Goal: Navigation & Orientation: Find specific page/section

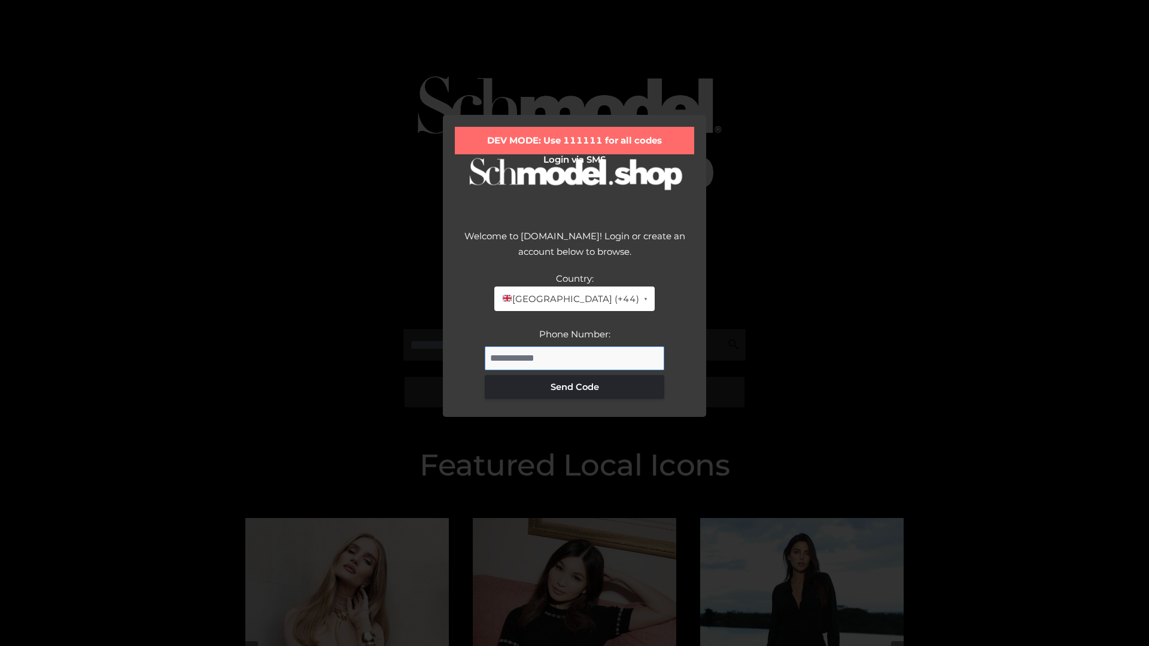
click at [574, 358] on input "Phone Number:" at bounding box center [574, 358] width 179 height 24
type input "**********"
click at [574, 386] on button "Send Code" at bounding box center [574, 387] width 179 height 24
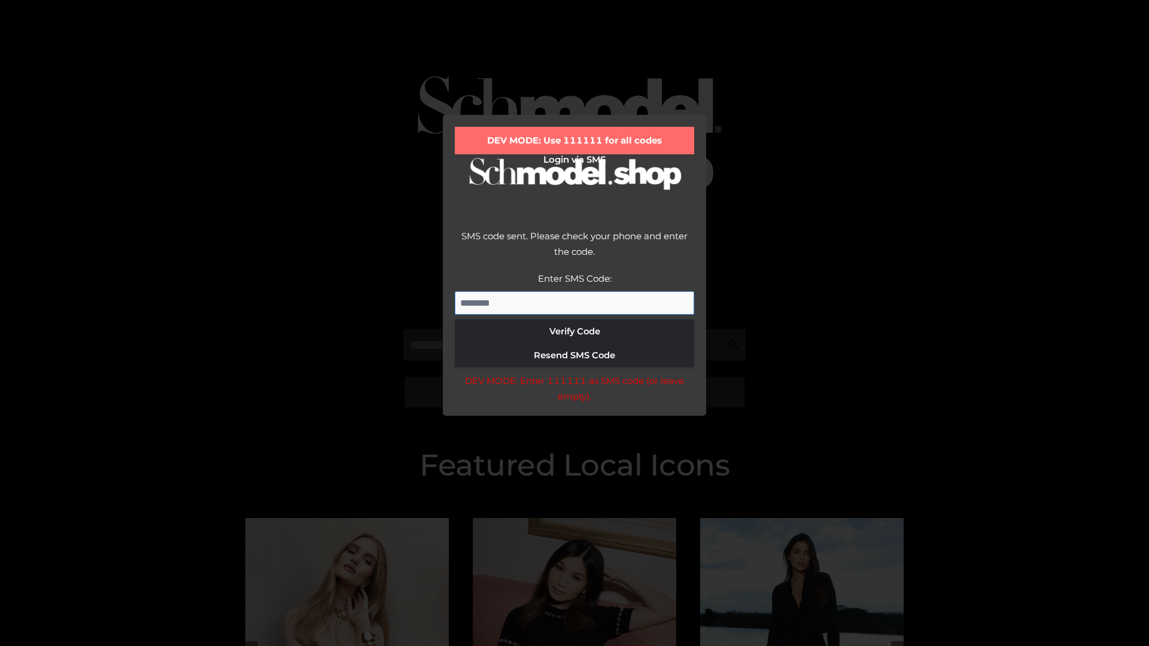
click at [574, 303] on input "Enter SMS Code:" at bounding box center [574, 303] width 239 height 24
type input "******"
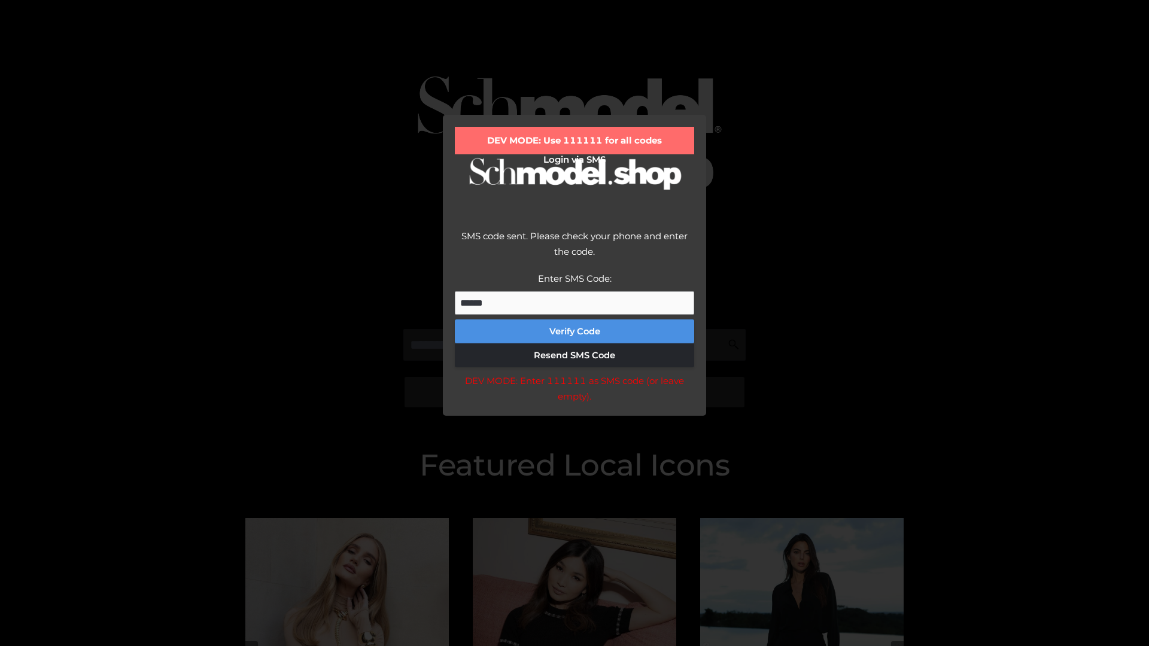
click at [574, 331] on button "Verify Code" at bounding box center [574, 331] width 239 height 24
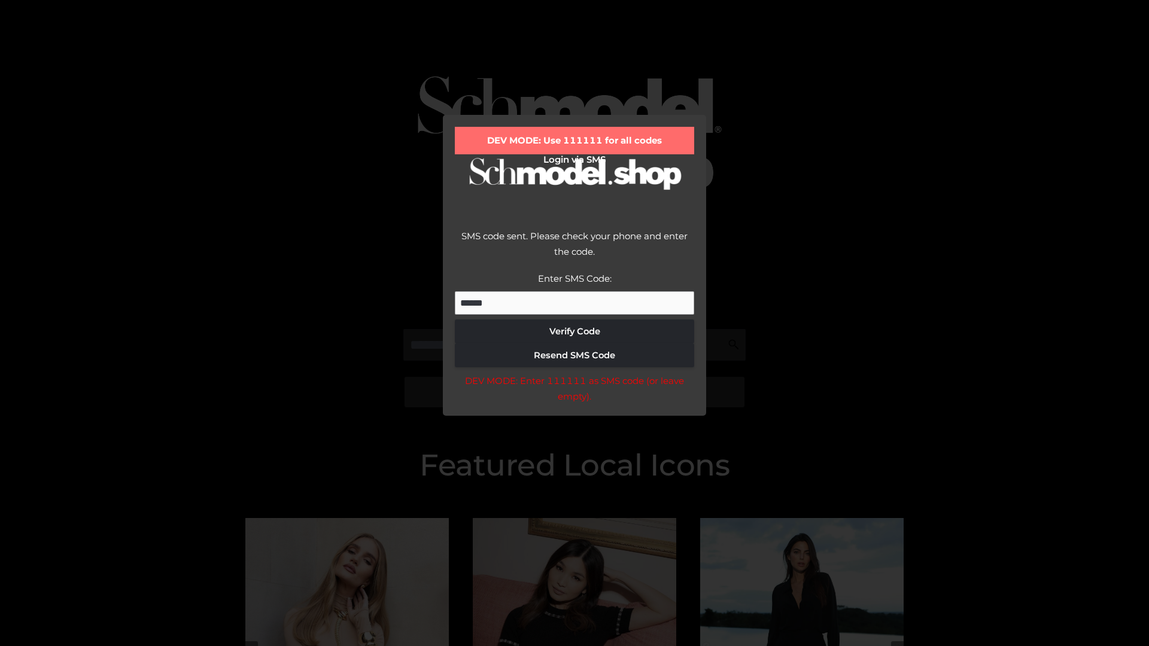
click at [574, 392] on div "DEV MODE: Enter 111111 as SMS code (or leave empty)." at bounding box center [574, 388] width 239 height 31
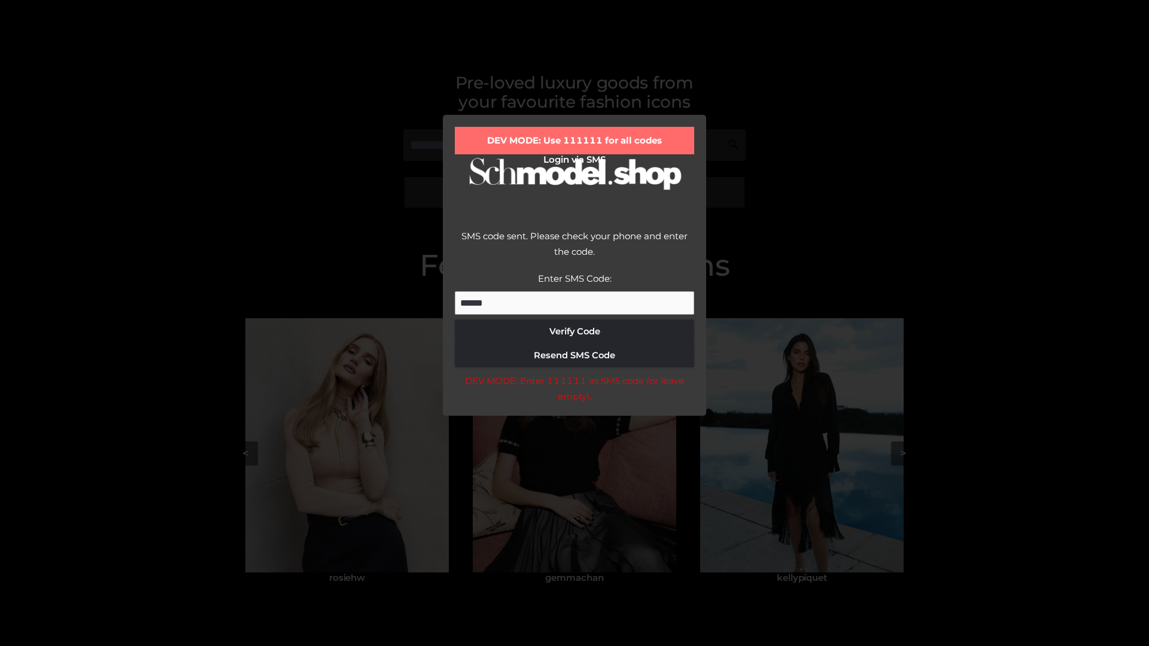
scroll to position [255, 0]
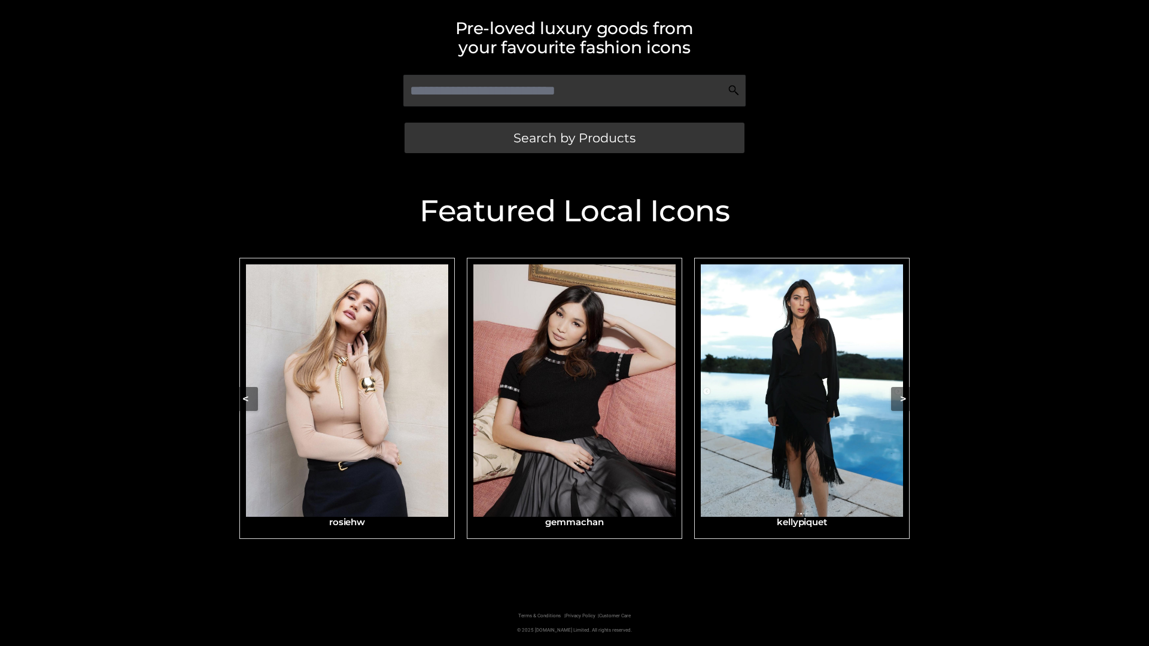
scroll to position [254, 0]
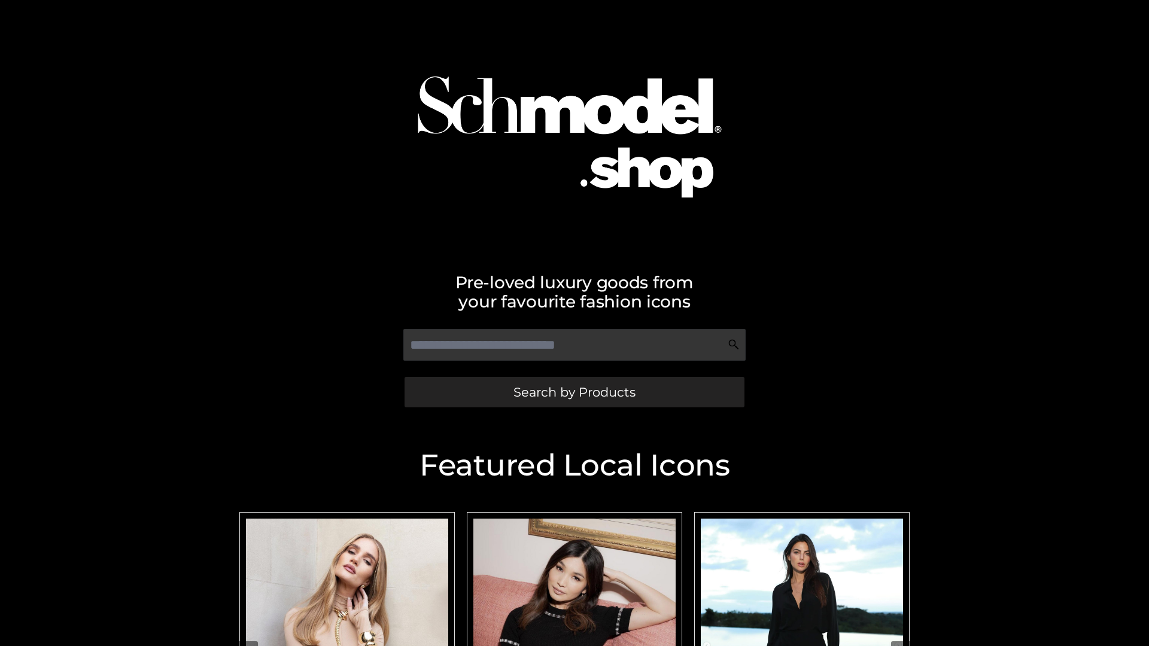
click at [574, 392] on span "Search by Products" at bounding box center [574, 392] width 122 height 13
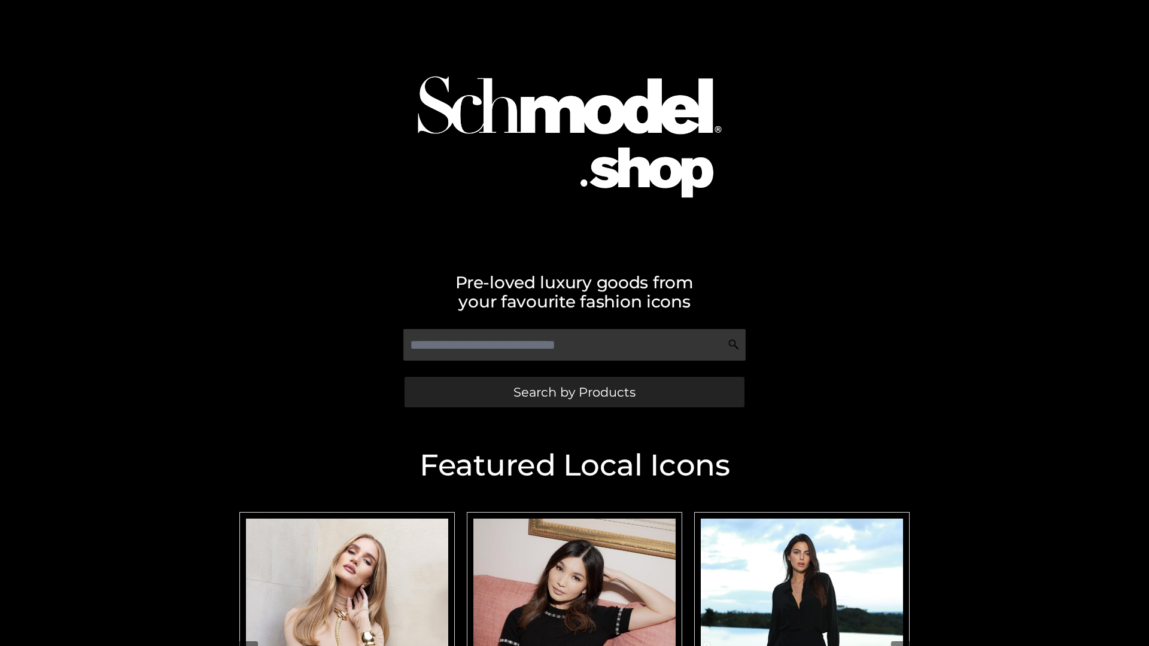
click at [574, 392] on span "Search by Products" at bounding box center [574, 392] width 122 height 13
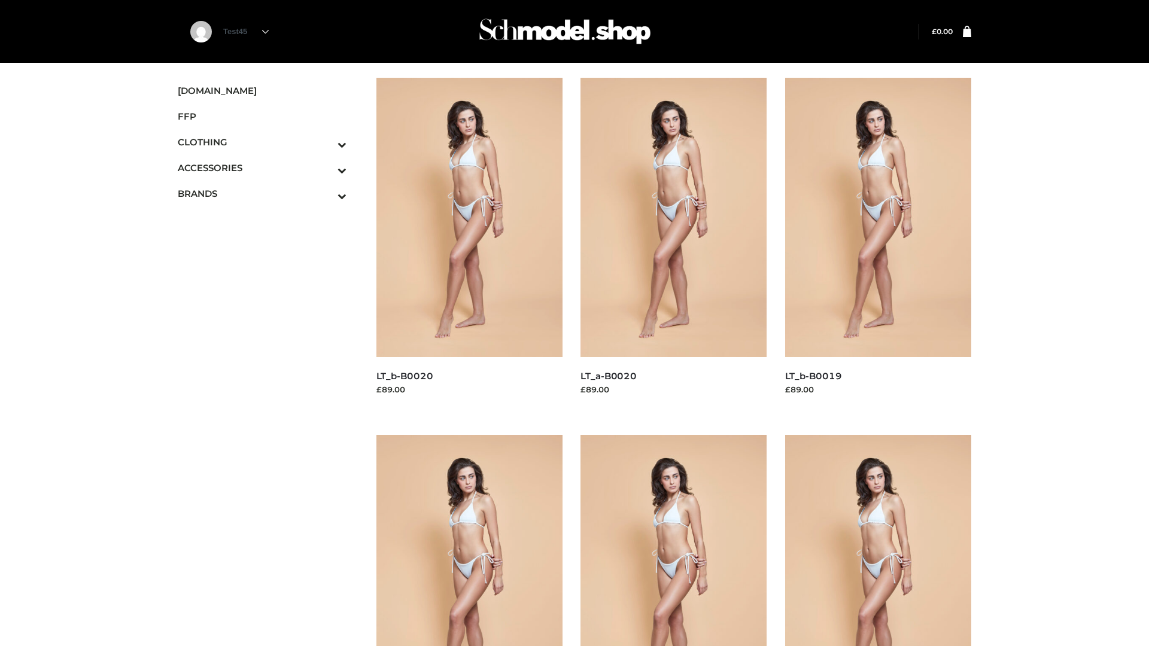
scroll to position [974, 0]
